Goal: Transaction & Acquisition: Book appointment/travel/reservation

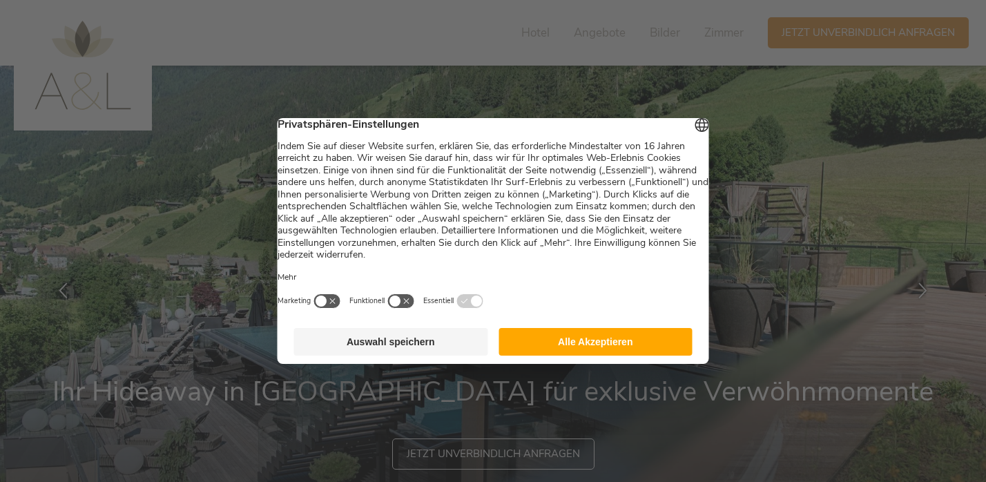
click at [542, 342] on button "Alle Akzeptieren" at bounding box center [596, 342] width 194 height 28
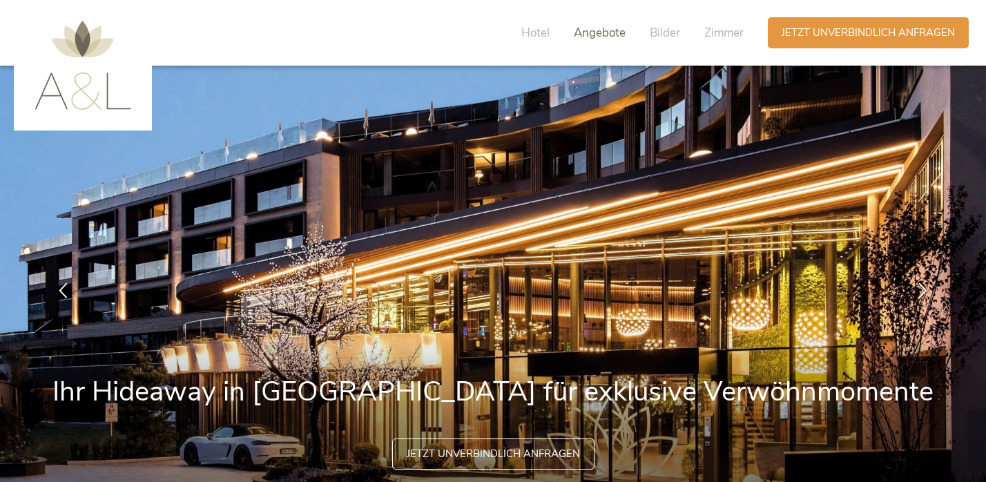
click at [597, 32] on span "Angebote" at bounding box center [600, 33] width 52 height 16
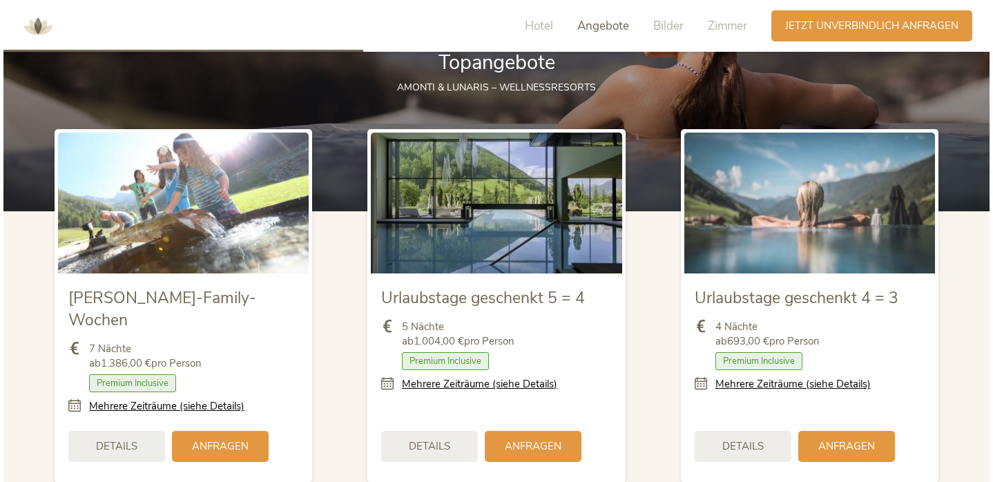
scroll to position [1521, 0]
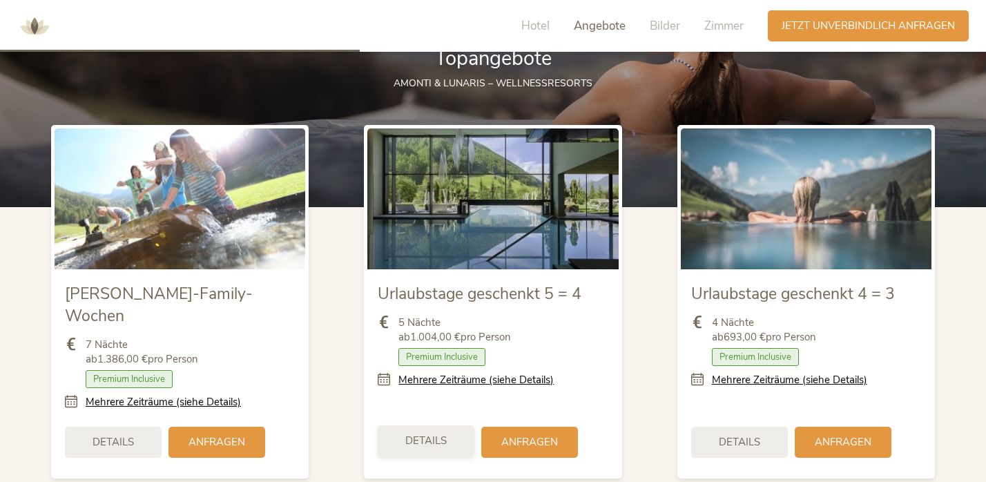
click at [441, 434] on span "Details" at bounding box center [425, 441] width 41 height 15
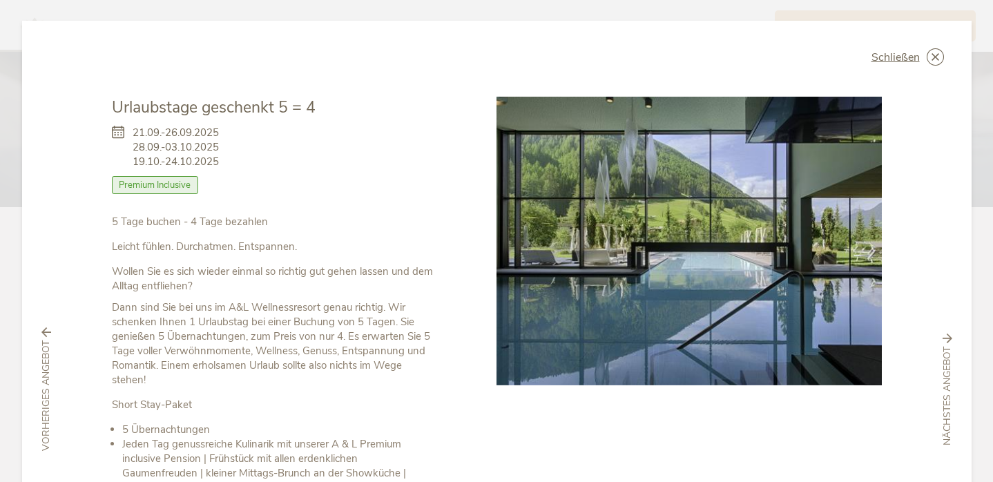
click at [521, 413] on div at bounding box center [689, 400] width 385 height 606
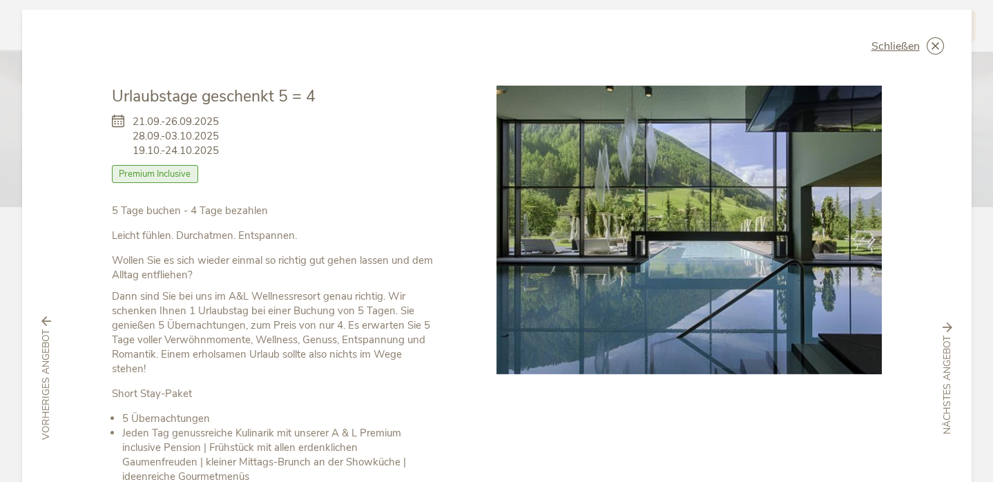
scroll to position [0, 0]
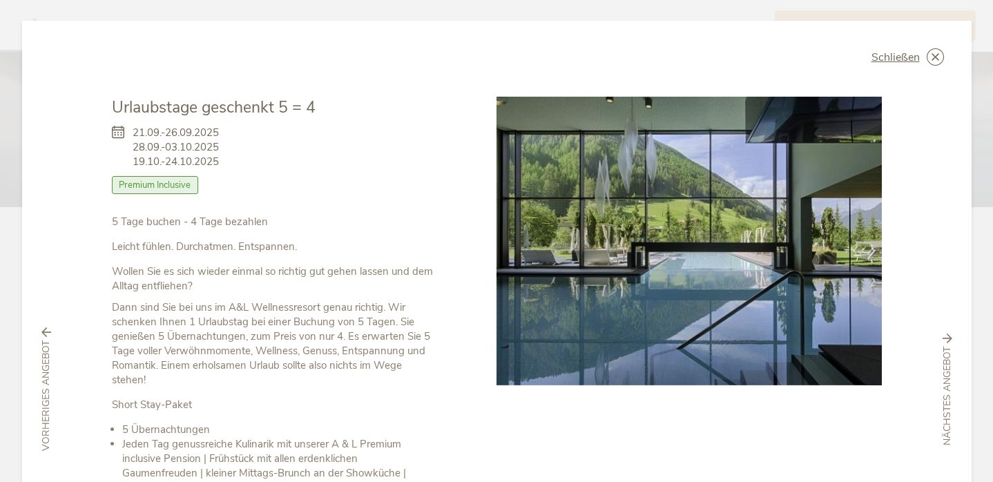
click at [671, 186] on img at bounding box center [689, 241] width 385 height 289
click at [943, 334] on icon at bounding box center [948, 339] width 10 height 10
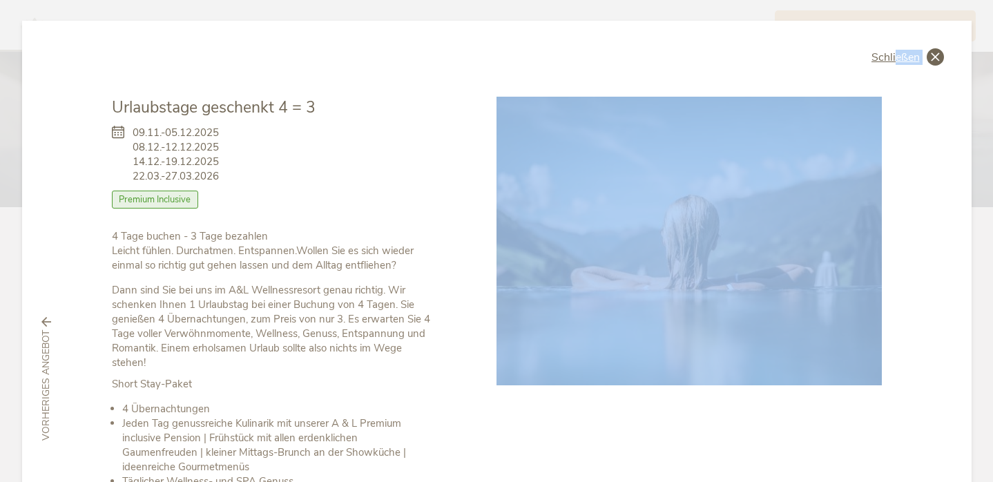
drag, startPoint x: 938, startPoint y: 330, endPoint x: 890, endPoint y: 59, distance: 274.9
click at [890, 59] on div "Schließen Urlaubstage geschenkt 4 = 3 [DATE]-[DATE] [DATE]-[DATE] Halbpension" at bounding box center [497, 379] width 950 height 717
click at [927, 54] on icon at bounding box center [935, 56] width 17 height 17
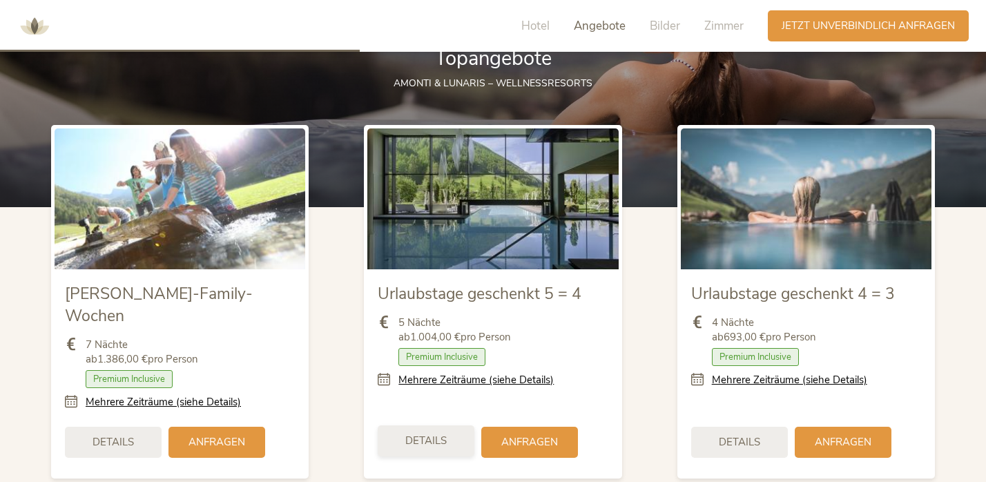
click at [431, 434] on span "Details" at bounding box center [425, 441] width 41 height 15
